Goal: Information Seeking & Learning: Learn about a topic

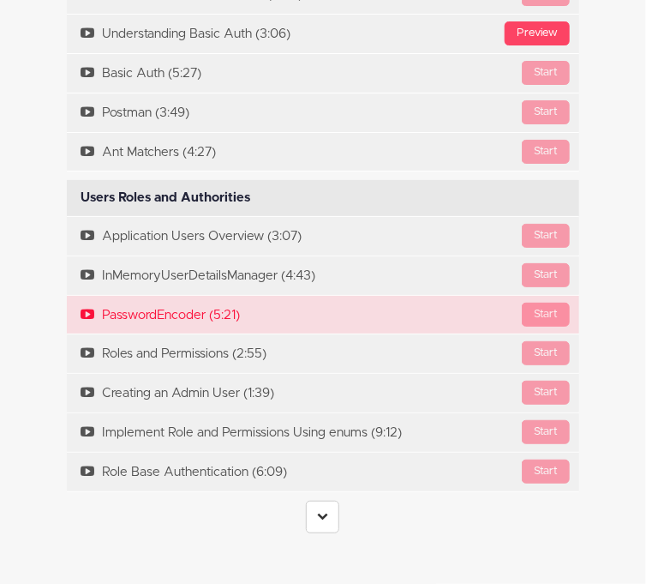
scroll to position [3204, 0]
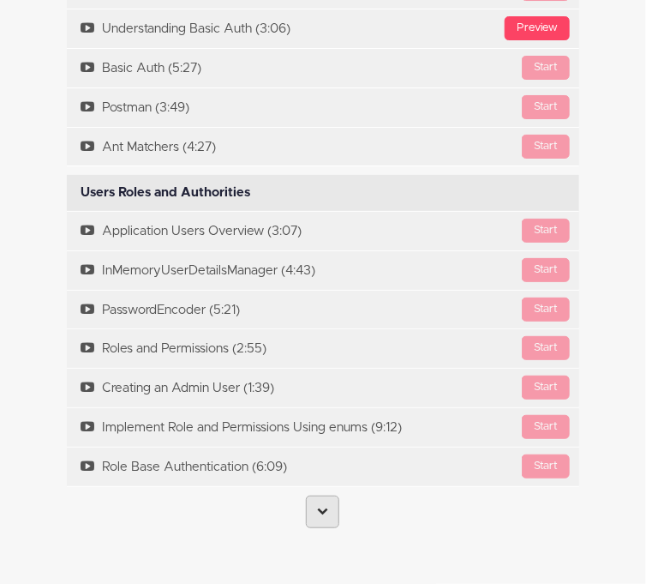
click at [316, 496] on link at bounding box center [322, 512] width 33 height 33
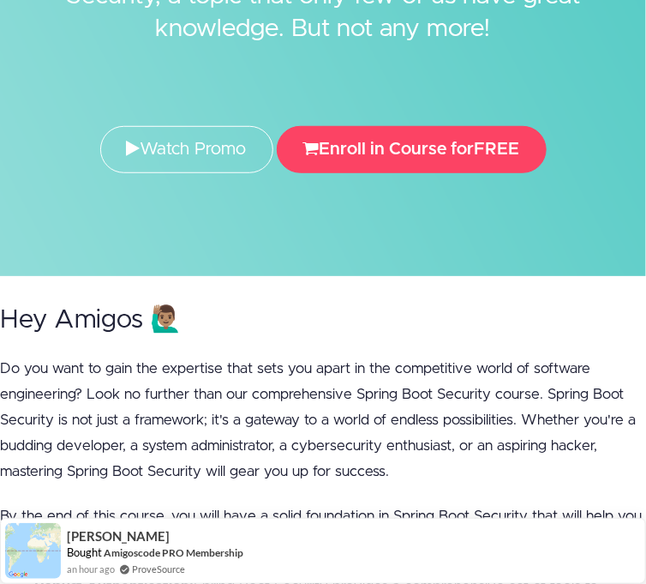
scroll to position [0, 0]
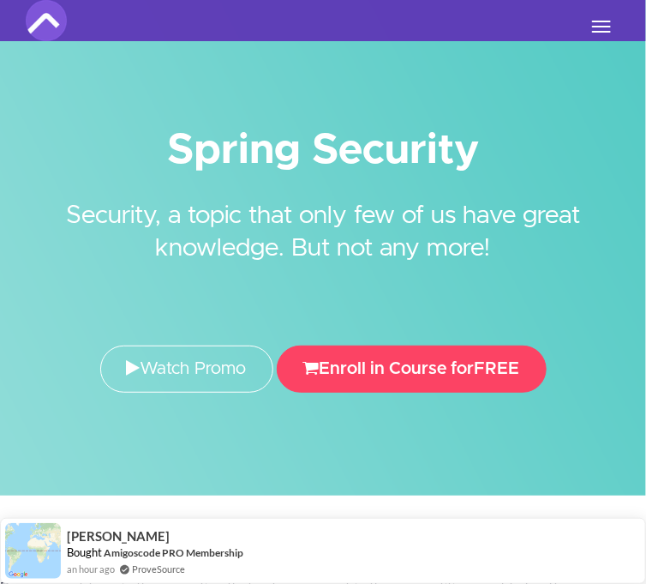
click at [604, 18] on button "Toggle navigation" at bounding box center [602, 26] width 38 height 29
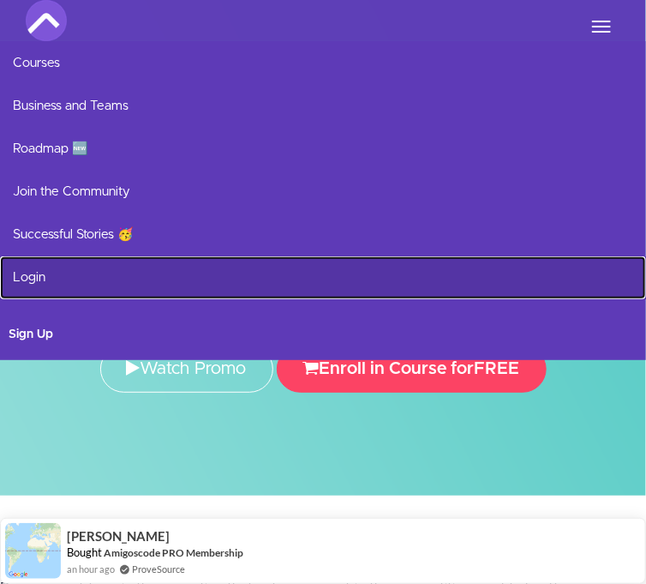
click at [102, 273] on link "Login" at bounding box center [323, 277] width 646 height 43
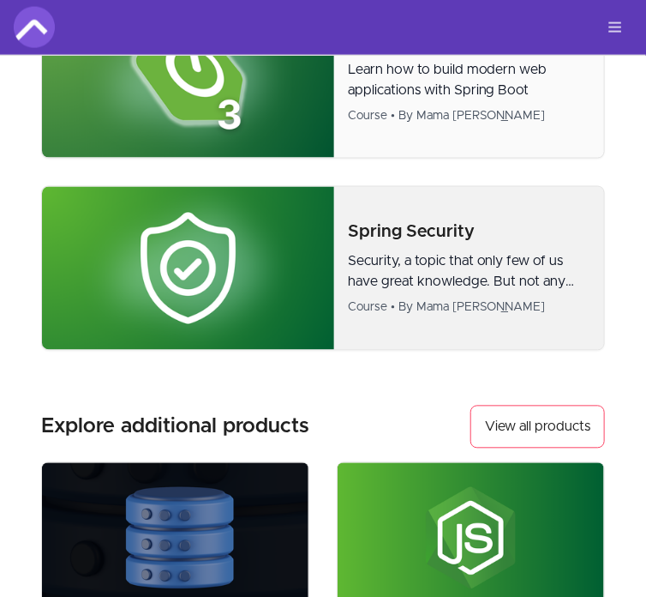
scroll to position [622, 0]
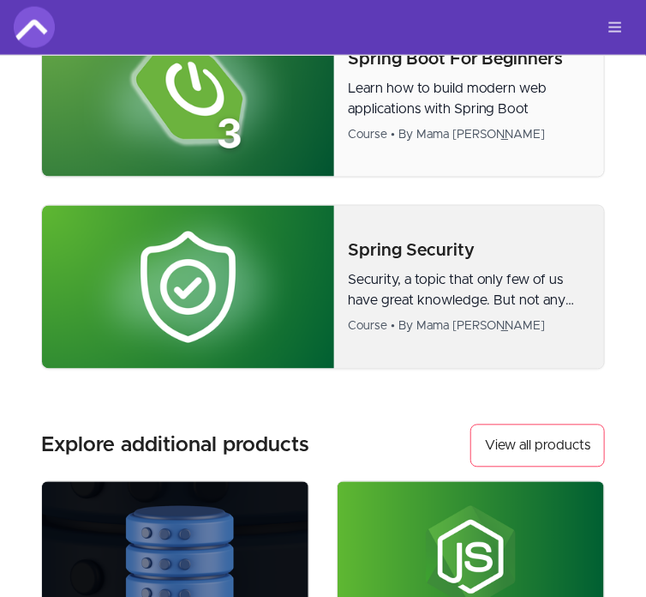
click at [423, 285] on p "Security, a topic that only few of us have great knowledge. But not any more!" at bounding box center [469, 290] width 243 height 41
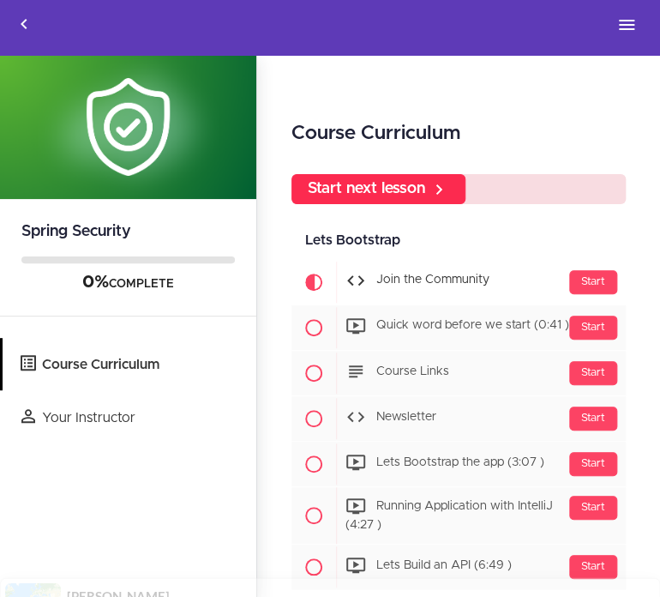
click at [412, 174] on link "Start next lesson" at bounding box center [378, 189] width 174 height 30
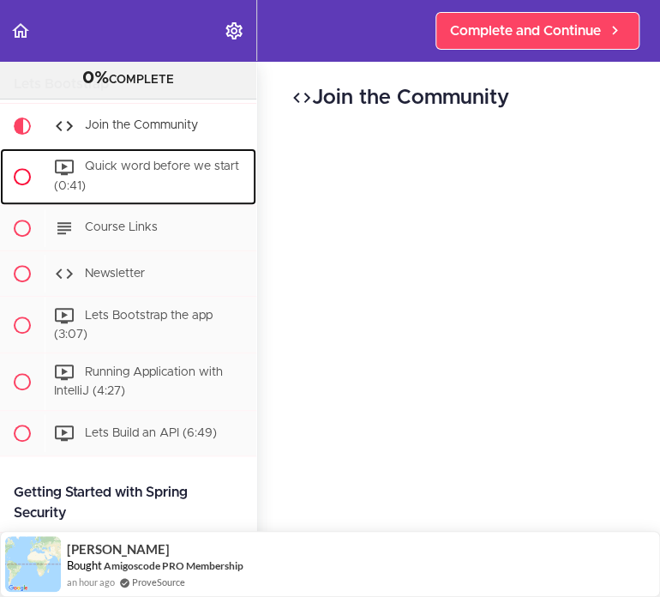
click at [163, 158] on div "Quick word before we start (0:41)" at bounding box center [151, 176] width 212 height 57
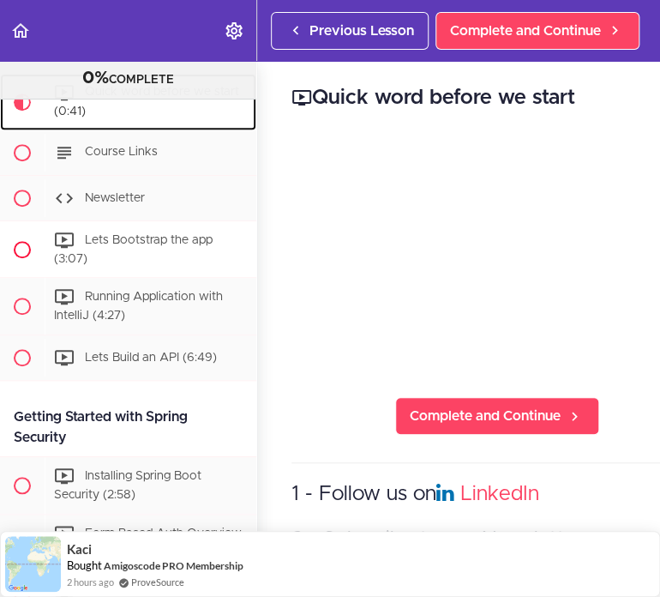
scroll to position [189, 0]
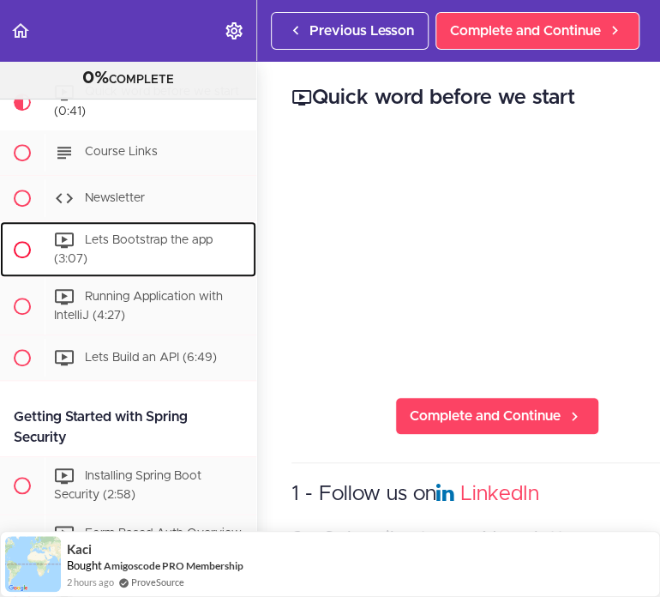
click at [151, 243] on span "Lets Bootstrap the app (3:07)" at bounding box center [133, 249] width 159 height 32
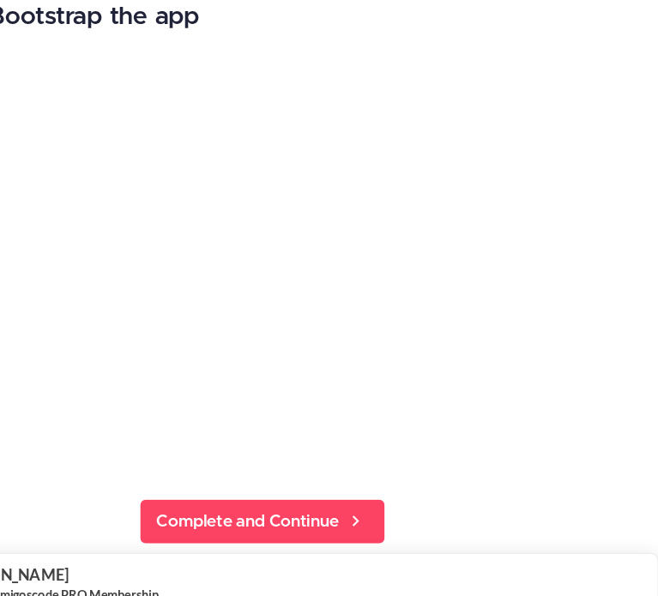
scroll to position [301, 0]
click at [0, 0] on div "Installing Spring Boot Security (2:58)" at bounding box center [0, 0] width 0 height 0
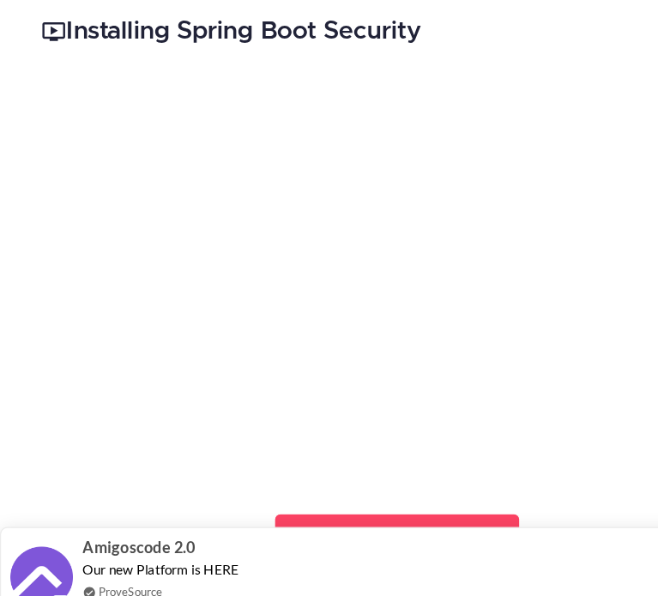
scroll to position [308, 0]
click at [0, 0] on div "Running Application with IntelliJ (4:27)" at bounding box center [0, 0] width 0 height 0
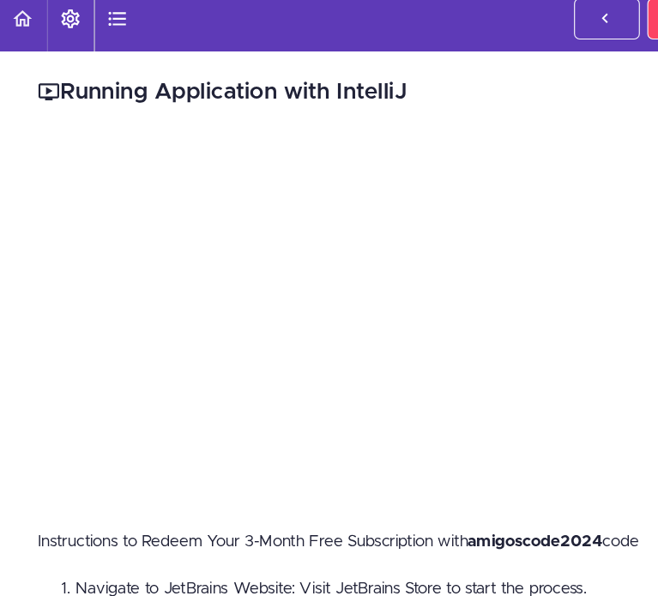
scroll to position [375, 0]
click at [0, 0] on span "Installing Spring Boot Security (2:58)" at bounding box center [0, 0] width 0 height 0
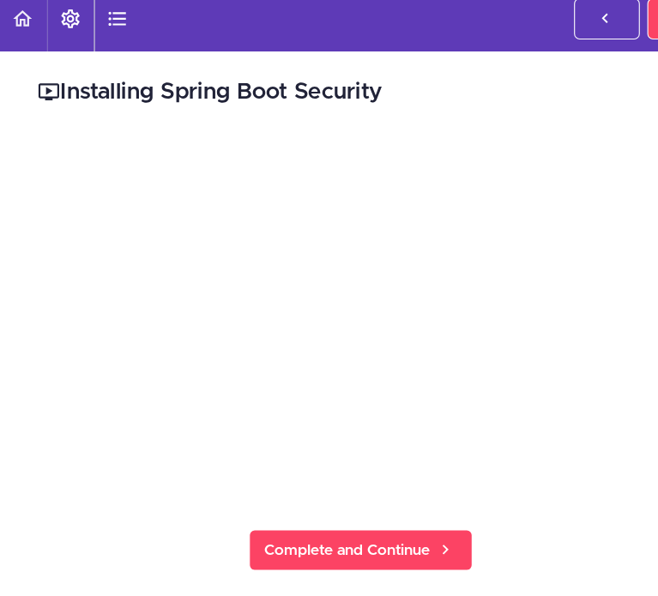
scroll to position [428, 0]
click at [0, 0] on div "Lets Build an API (6:49)" at bounding box center [0, 0] width 0 height 0
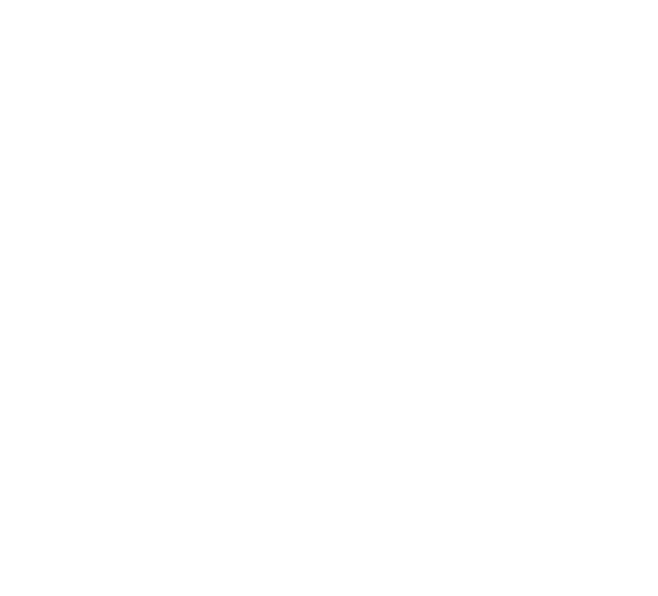
scroll to position [6, 0]
click at [0, 0] on div "Installing Spring Boot Security (2:58)" at bounding box center [0, 0] width 0 height 0
click at [0, 0] on div "Form Based Auth Overview (5:06)" at bounding box center [0, 0] width 0 height 0
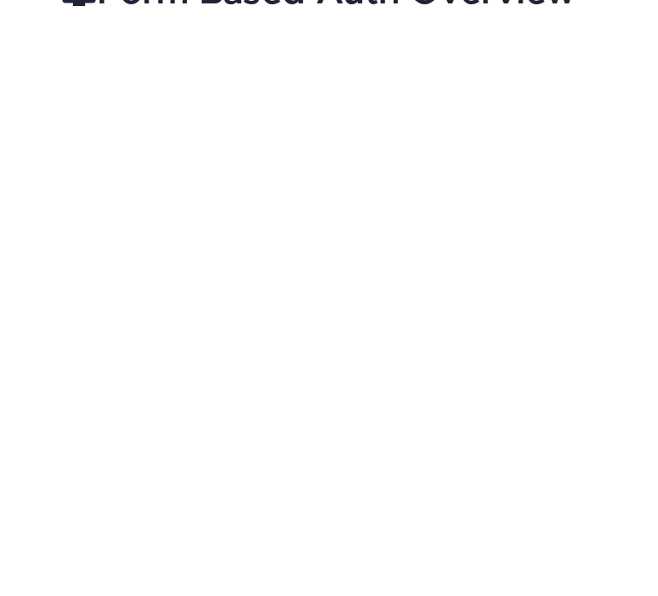
click at [0, 0] on span "Understanding Basic Auth (3:06)" at bounding box center [0, 0] width 0 height 0
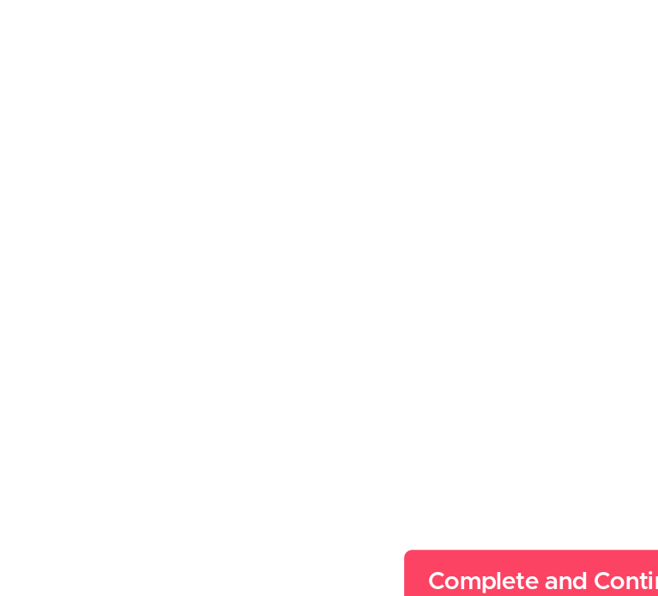
scroll to position [652, 0]
click at [0, 0] on span "Basic Auth (5:27)" at bounding box center [0, 0] width 0 height 0
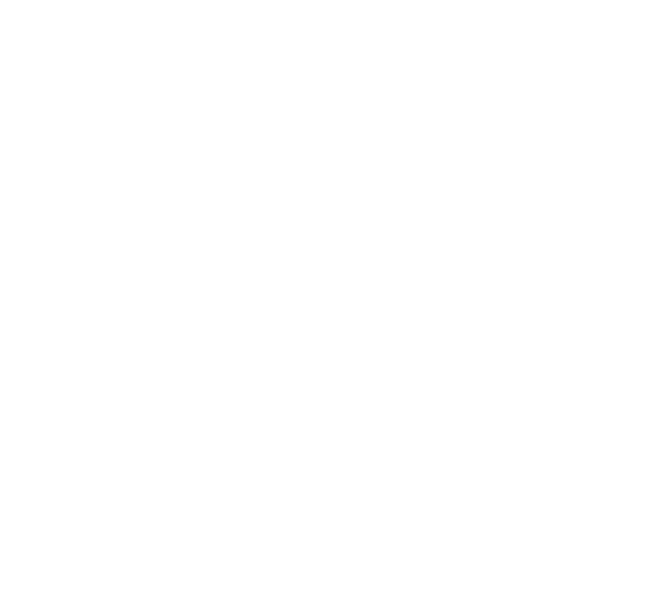
scroll to position [703, 0]
